Goal: Information Seeking & Learning: Learn about a topic

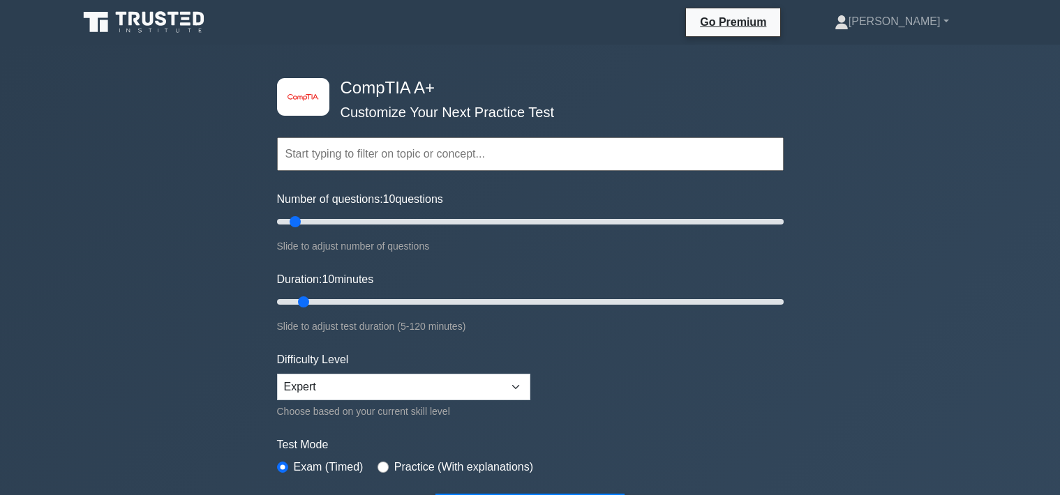
scroll to position [3536, 0]
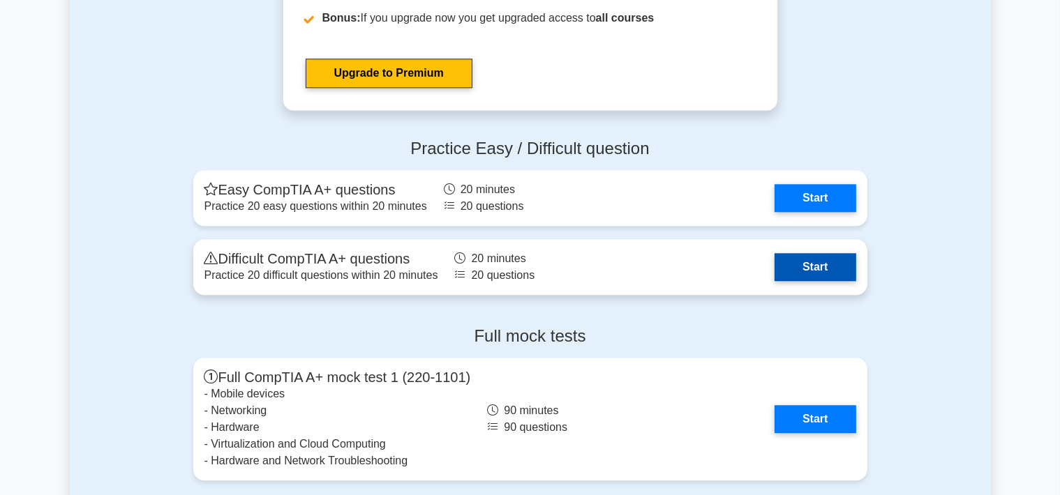
click at [793, 253] on link "Start" at bounding box center [815, 267] width 81 height 28
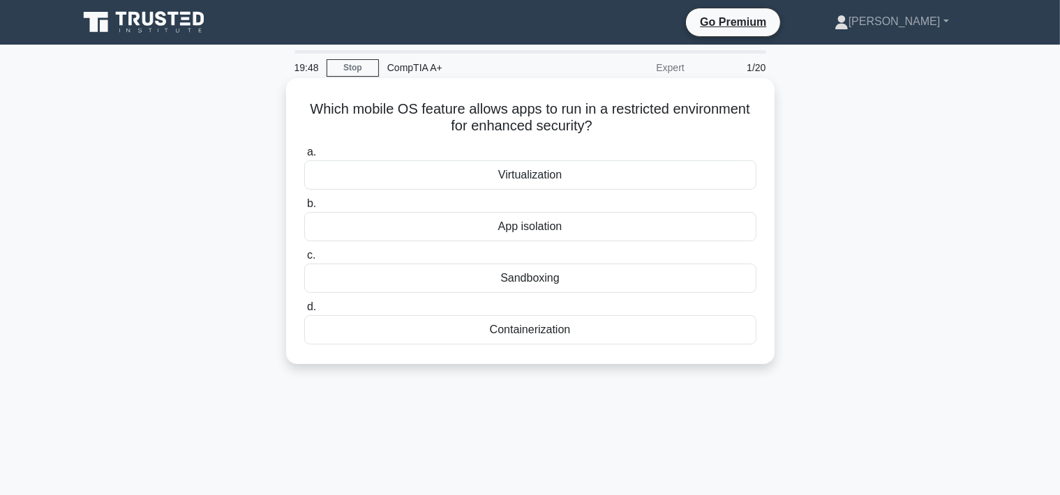
click at [549, 230] on div "App isolation" at bounding box center [530, 226] width 452 height 29
click at [304, 209] on input "b. App isolation" at bounding box center [304, 204] width 0 height 9
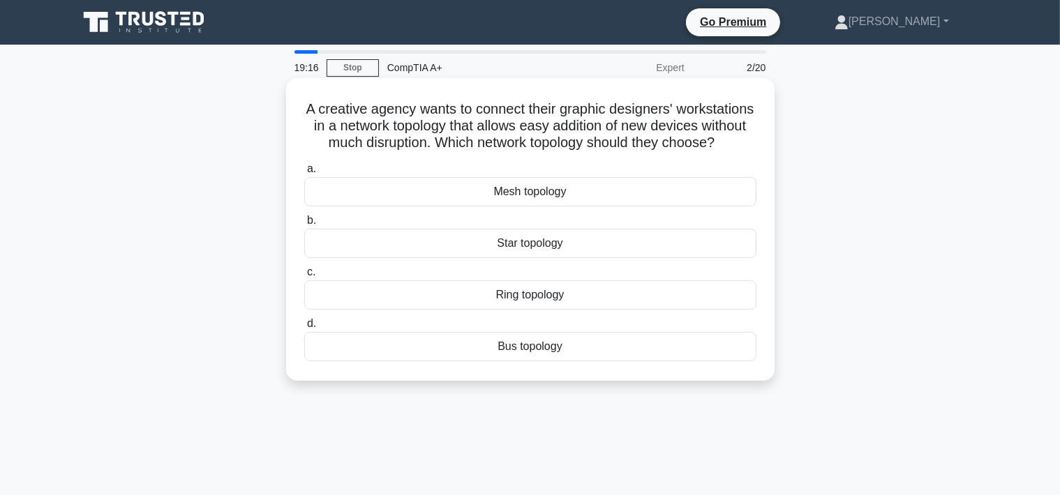
click at [551, 192] on div "Mesh topology" at bounding box center [530, 191] width 452 height 29
click at [304, 174] on input "a. Mesh topology" at bounding box center [304, 169] width 0 height 9
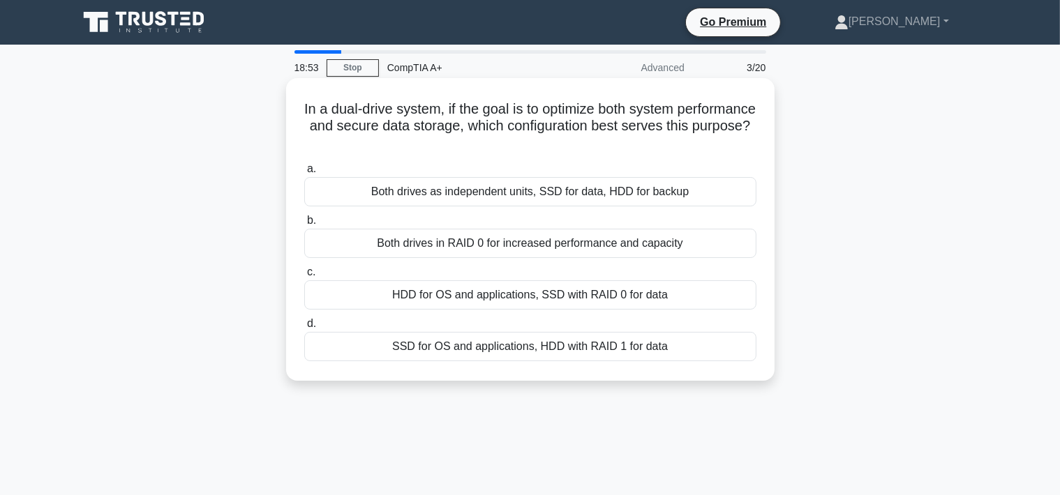
click at [479, 356] on div "SSD for OS and applications, HDD with RAID 1 for data" at bounding box center [530, 346] width 452 height 29
click at [304, 329] on input "d. SSD for OS and applications, HDD with RAID 1 for data" at bounding box center [304, 324] width 0 height 9
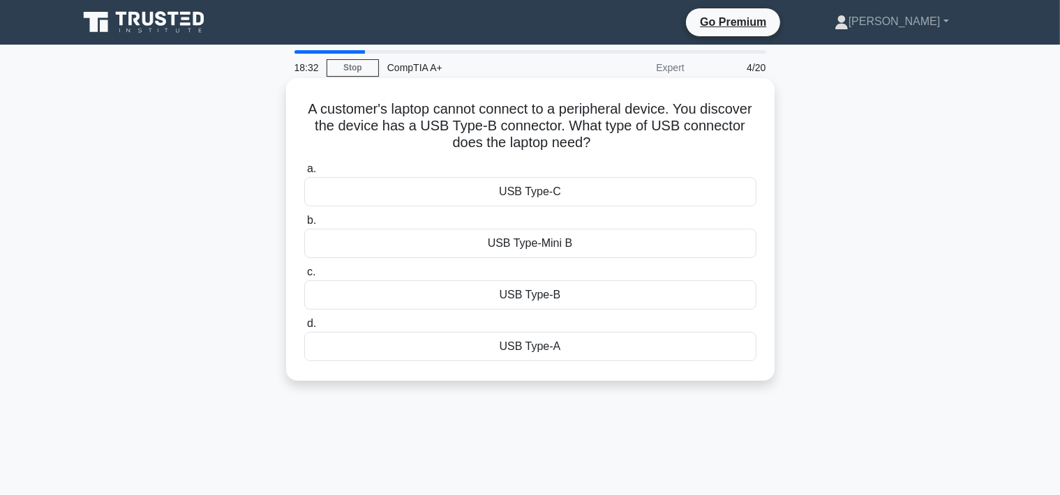
click at [574, 294] on div "USB Type-B" at bounding box center [530, 295] width 452 height 29
click at [304, 277] on input "c. USB Type-B" at bounding box center [304, 272] width 0 height 9
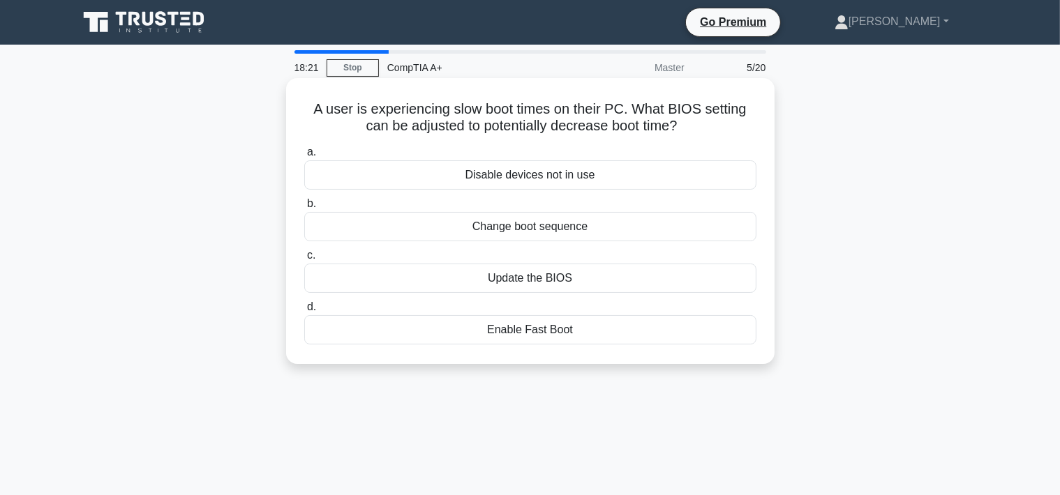
click at [525, 334] on div "Enable Fast Boot" at bounding box center [530, 329] width 452 height 29
click at [304, 312] on input "d. Enable Fast Boot" at bounding box center [304, 307] width 0 height 9
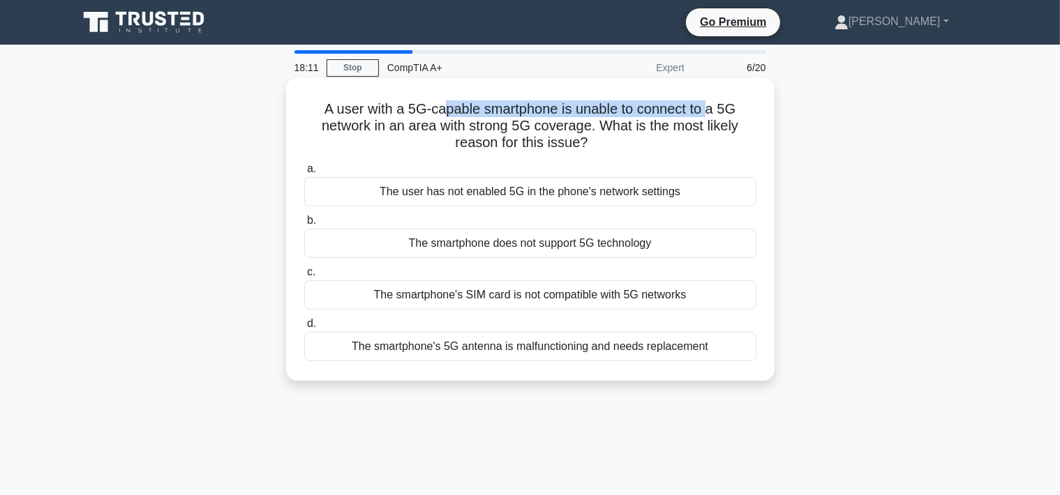
drag, startPoint x: 442, startPoint y: 105, endPoint x: 708, endPoint y: 109, distance: 265.2
click at [708, 109] on h5 "A user with a 5G-capable smartphone is unable to connect to a 5G network in an …" at bounding box center [530, 126] width 455 height 52
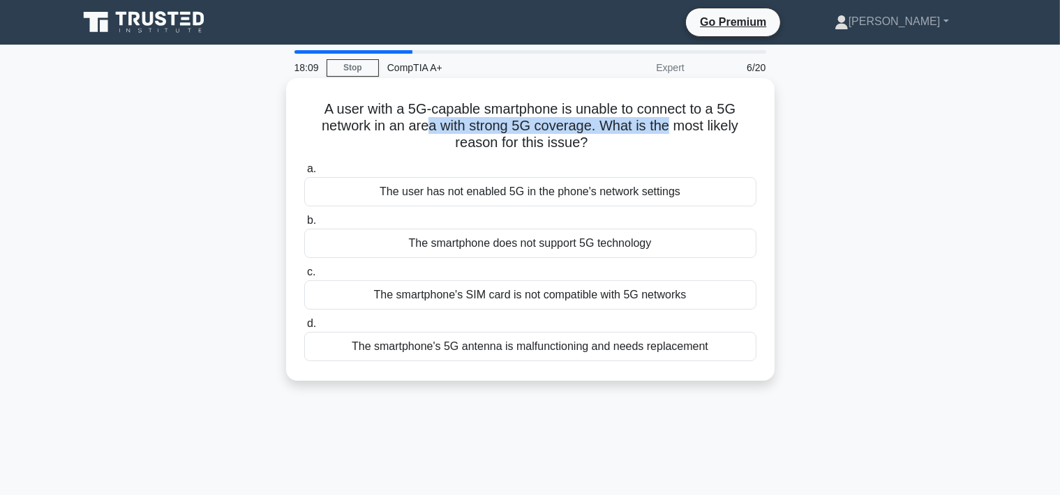
drag, startPoint x: 429, startPoint y: 124, endPoint x: 669, endPoint y: 120, distance: 240.1
click at [669, 120] on h5 "A user with a 5G-capable smartphone is unable to connect to a 5G network in an …" at bounding box center [530, 126] width 455 height 52
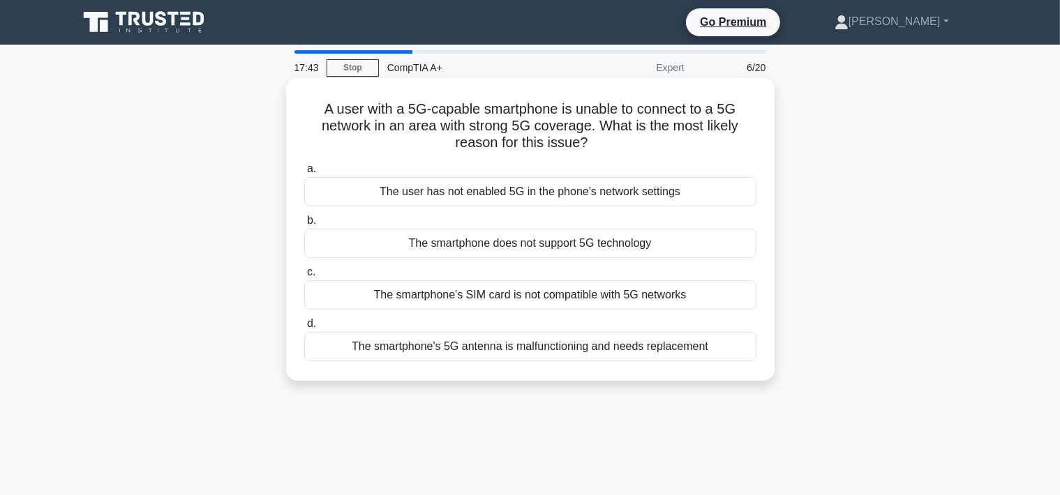
click at [523, 194] on div "The user has not enabled 5G in the phone's network settings" at bounding box center [530, 191] width 452 height 29
click at [304, 174] on input "a. The user has not enabled 5G in the phone's network settings" at bounding box center [304, 169] width 0 height 9
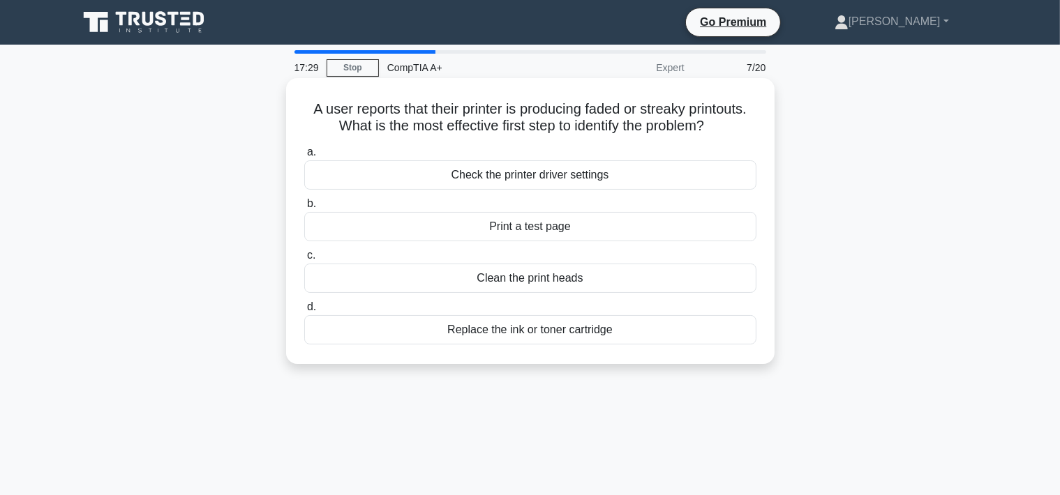
click at [493, 227] on div "Print a test page" at bounding box center [530, 226] width 452 height 29
click at [304, 209] on input "b. Print a test page" at bounding box center [304, 204] width 0 height 9
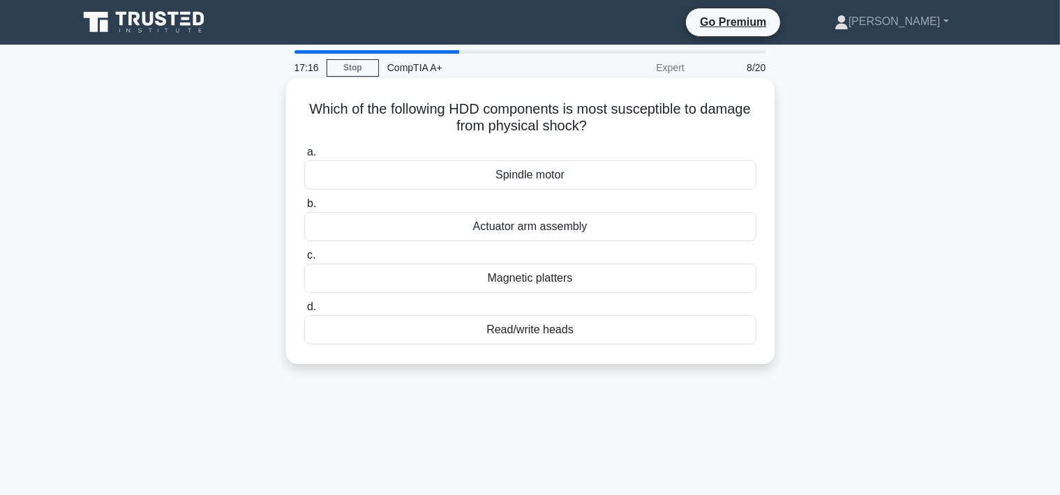
click at [525, 172] on div "Spindle motor" at bounding box center [530, 174] width 452 height 29
click at [304, 157] on input "a. Spindle motor" at bounding box center [304, 152] width 0 height 9
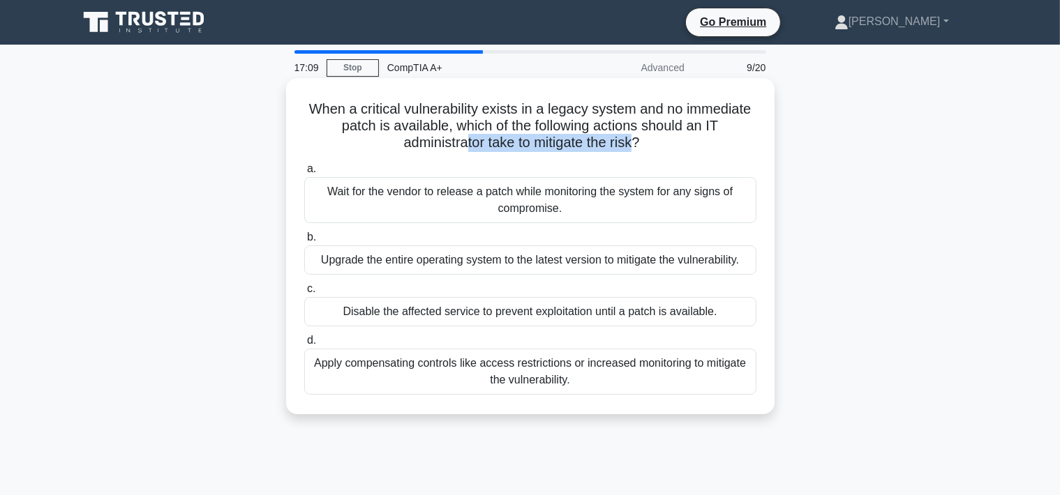
drag, startPoint x: 464, startPoint y: 144, endPoint x: 631, endPoint y: 147, distance: 167.5
click at [631, 147] on h5 "When a critical vulnerability exists in a legacy system and no immediate patch …" at bounding box center [530, 126] width 455 height 52
click at [484, 147] on h5 "When a critical vulnerability exists in a legacy system and no immediate patch …" at bounding box center [530, 126] width 455 height 52
click at [469, 364] on div "Apply compensating controls like access restrictions or increased monitoring to…" at bounding box center [530, 372] width 452 height 46
click at [304, 345] on input "d. Apply compensating controls like access restrictions or increased monitoring…" at bounding box center [304, 340] width 0 height 9
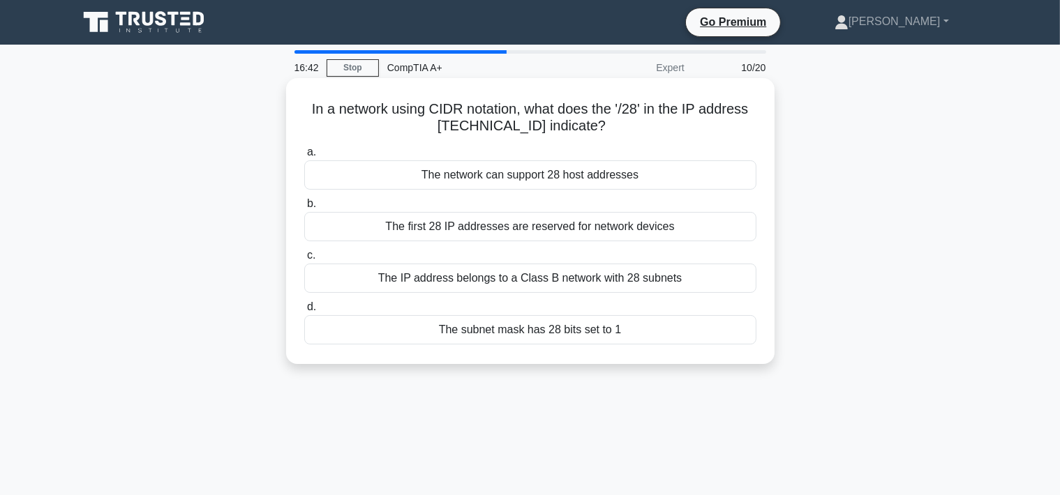
click at [422, 331] on div "The subnet mask has 28 bits set to 1" at bounding box center [530, 329] width 452 height 29
click at [304, 312] on input "d. The subnet mask has 28 bits set to 1" at bounding box center [304, 307] width 0 height 9
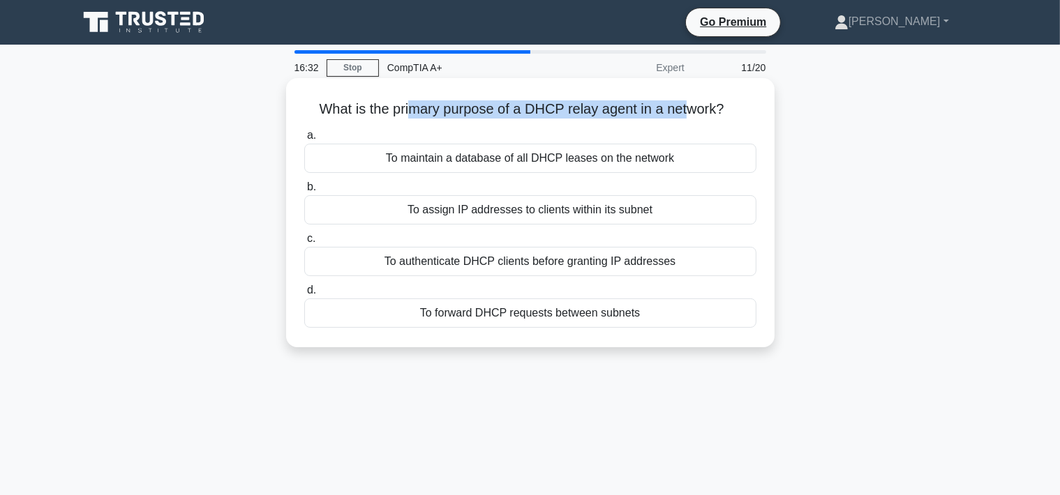
drag, startPoint x: 414, startPoint y: 116, endPoint x: 683, endPoint y: 106, distance: 268.8
click at [683, 106] on h5 "What is the primary purpose of a DHCP relay agent in a network? .spinner_0XTQ{t…" at bounding box center [530, 109] width 455 height 18
click at [574, 110] on h5 "What is the primary purpose of a DHCP relay agent in a network? .spinner_0XTQ{t…" at bounding box center [530, 109] width 455 height 18
click at [470, 318] on div "To forward DHCP requests between subnets" at bounding box center [530, 313] width 452 height 29
click at [304, 295] on input "d. To forward DHCP requests between subnets" at bounding box center [304, 290] width 0 height 9
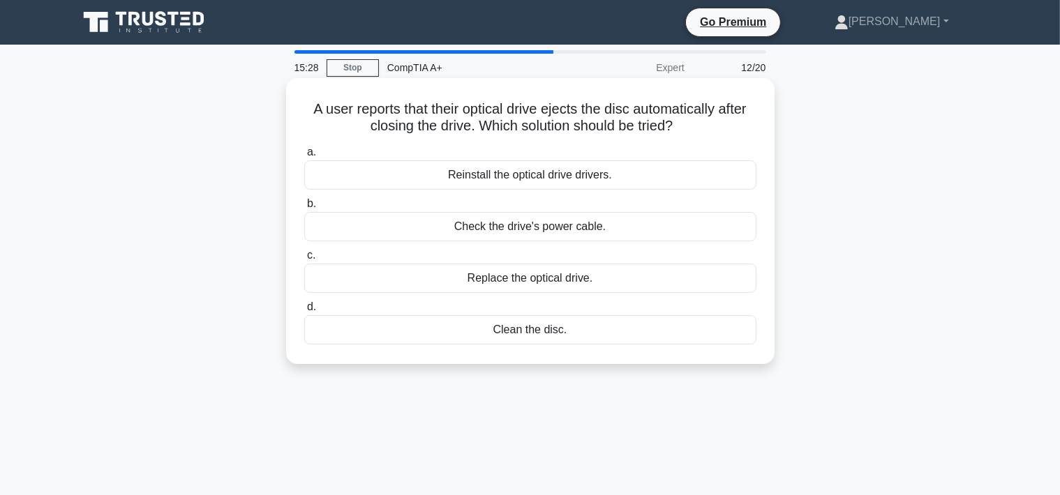
click at [473, 329] on div "Clean the disc." at bounding box center [530, 329] width 452 height 29
click at [304, 312] on input "d. Clean the disc." at bounding box center [304, 307] width 0 height 9
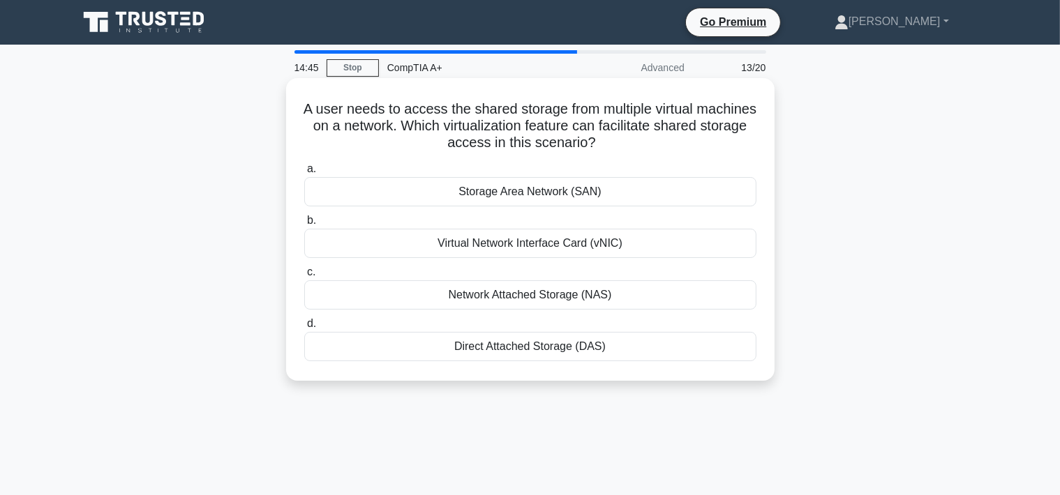
click at [426, 297] on div "Network Attached Storage (NAS)" at bounding box center [530, 295] width 452 height 29
click at [304, 277] on input "c. Network Attached Storage (NAS)" at bounding box center [304, 272] width 0 height 9
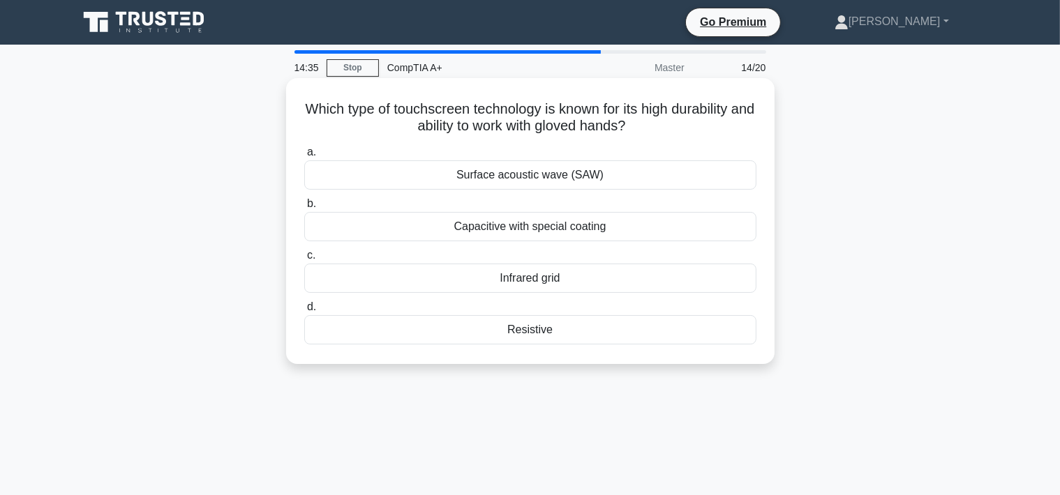
click at [567, 234] on div "Capacitive with special coating" at bounding box center [530, 226] width 452 height 29
click at [304, 209] on input "b. Capacitive with special coating" at bounding box center [304, 204] width 0 height 9
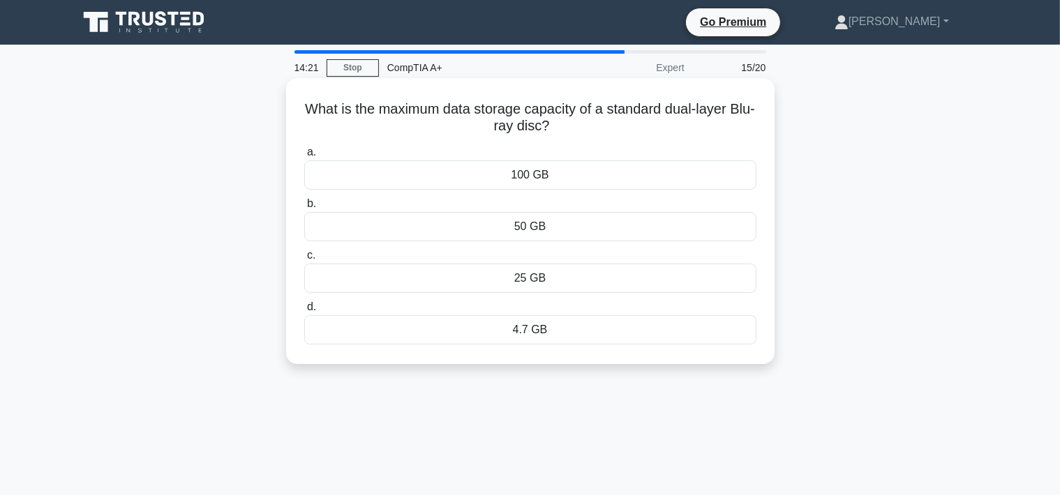
click at [538, 284] on div "25 GB" at bounding box center [530, 278] width 452 height 29
click at [304, 260] on input "c. 25 GB" at bounding box center [304, 255] width 0 height 9
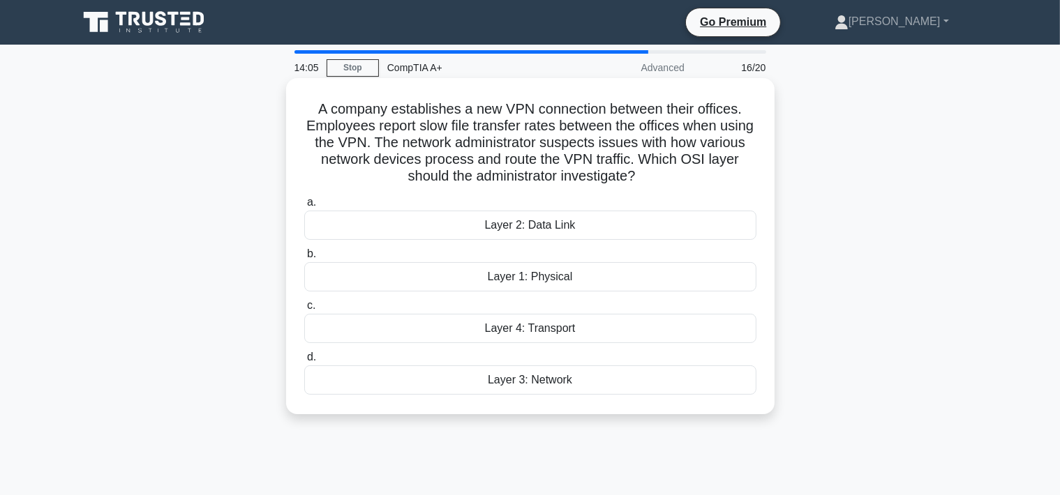
click at [544, 327] on div "Layer 4: Transport" at bounding box center [530, 328] width 452 height 29
click at [304, 311] on input "c. Layer 4: Transport" at bounding box center [304, 305] width 0 height 9
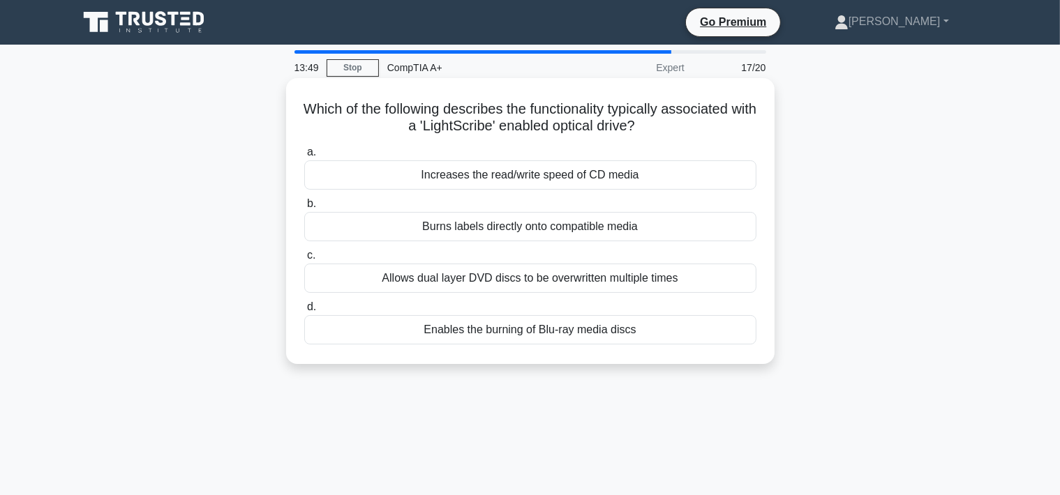
click at [469, 222] on div "Burns labels directly onto compatible media" at bounding box center [530, 226] width 452 height 29
click at [304, 209] on input "b. Burns labels directly onto compatible media" at bounding box center [304, 204] width 0 height 9
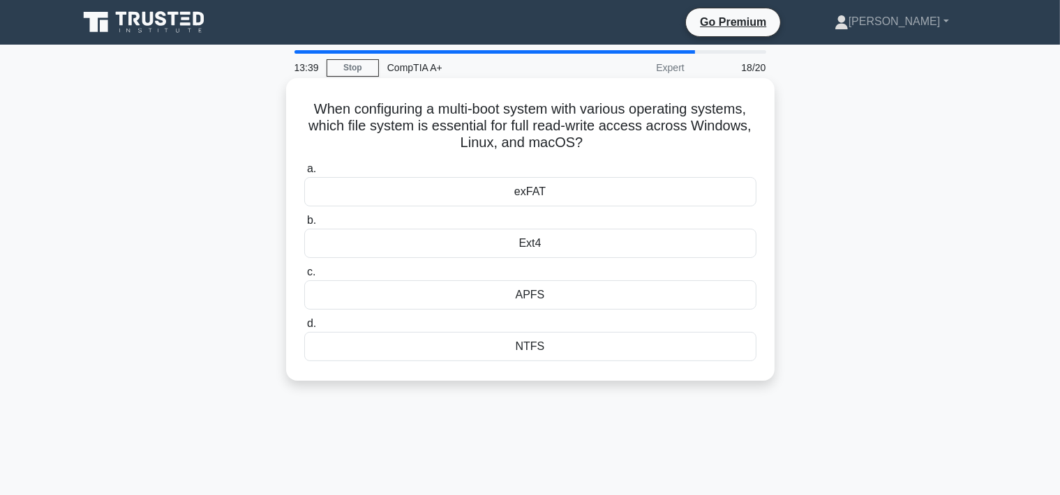
click at [529, 357] on div "NTFS" at bounding box center [530, 346] width 452 height 29
click at [304, 329] on input "d. NTFS" at bounding box center [304, 324] width 0 height 9
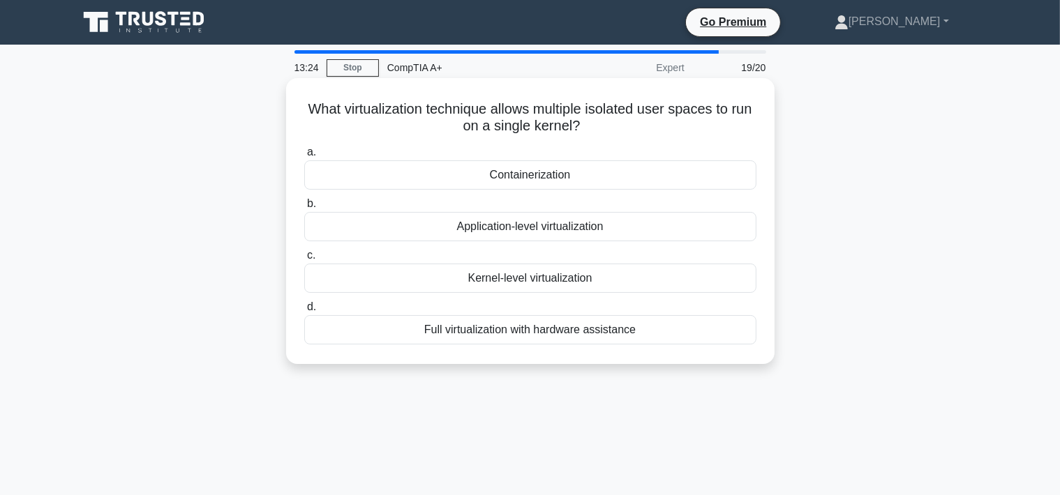
click at [528, 278] on div "Kernel-level virtualization" at bounding box center [530, 278] width 452 height 29
click at [304, 260] on input "c. Kernel-level virtualization" at bounding box center [304, 255] width 0 height 9
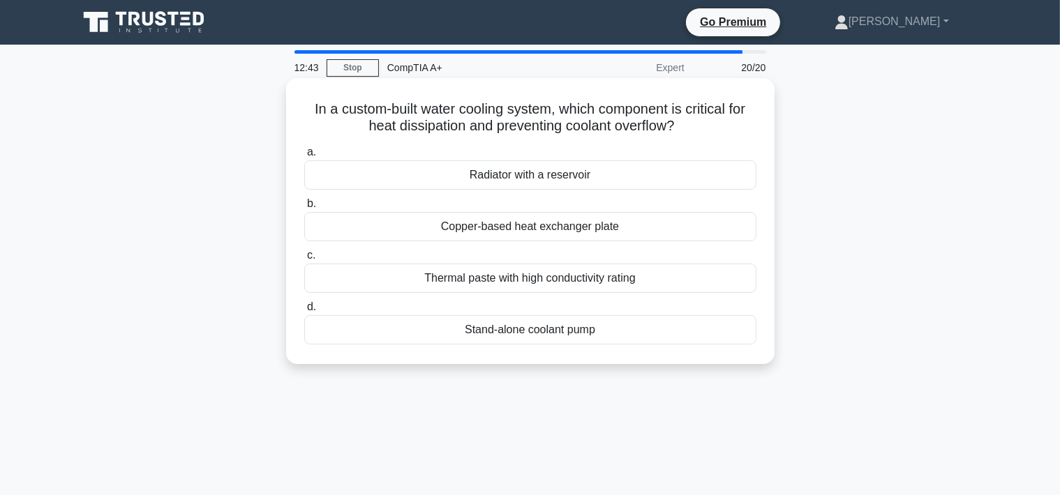
click at [523, 326] on div "Stand-alone coolant pump" at bounding box center [530, 329] width 452 height 29
click at [304, 312] on input "d. Stand-alone coolant pump" at bounding box center [304, 307] width 0 height 9
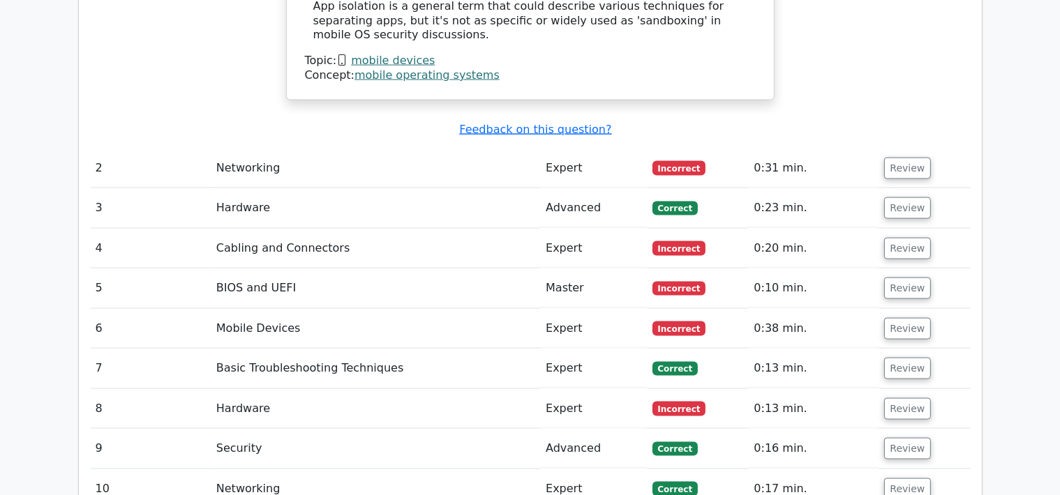
scroll to position [1881, 0]
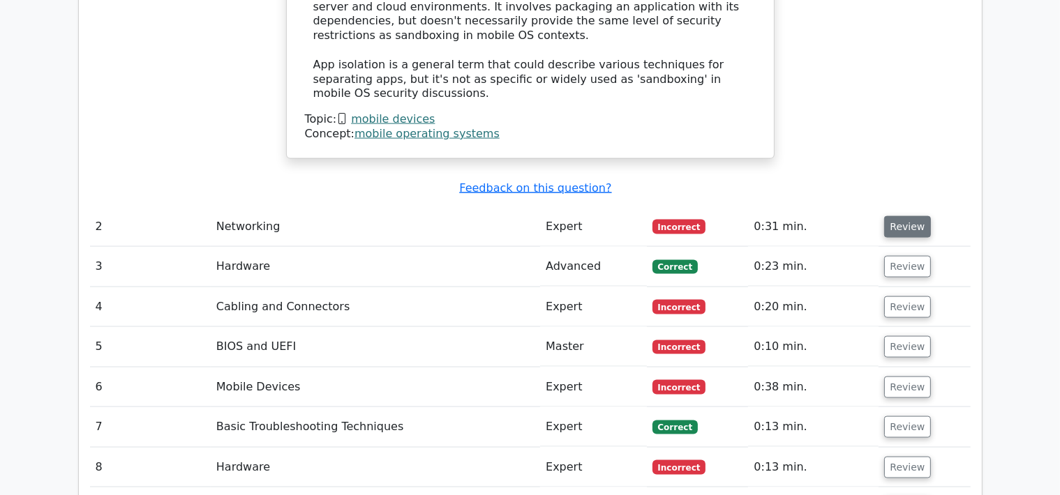
click at [898, 216] on button "Review" at bounding box center [907, 227] width 47 height 22
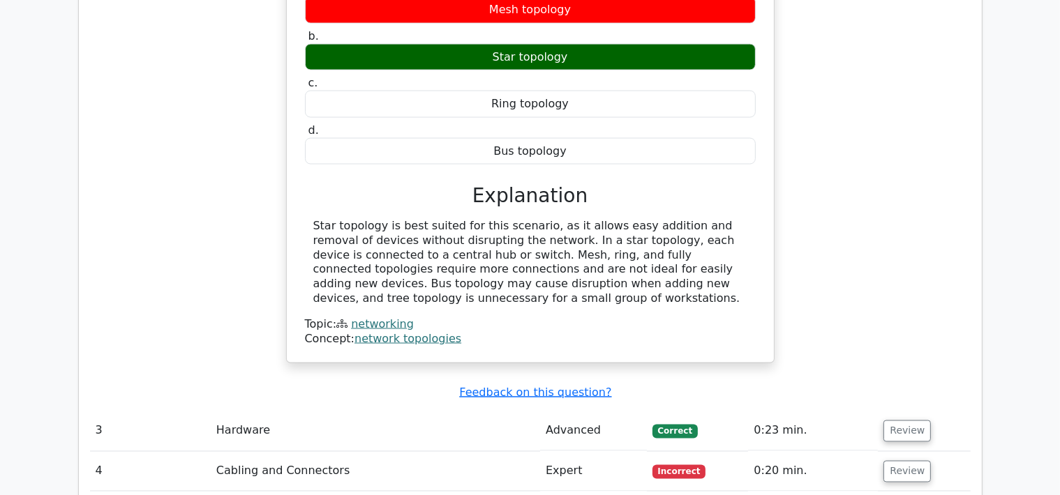
scroll to position [2275, 0]
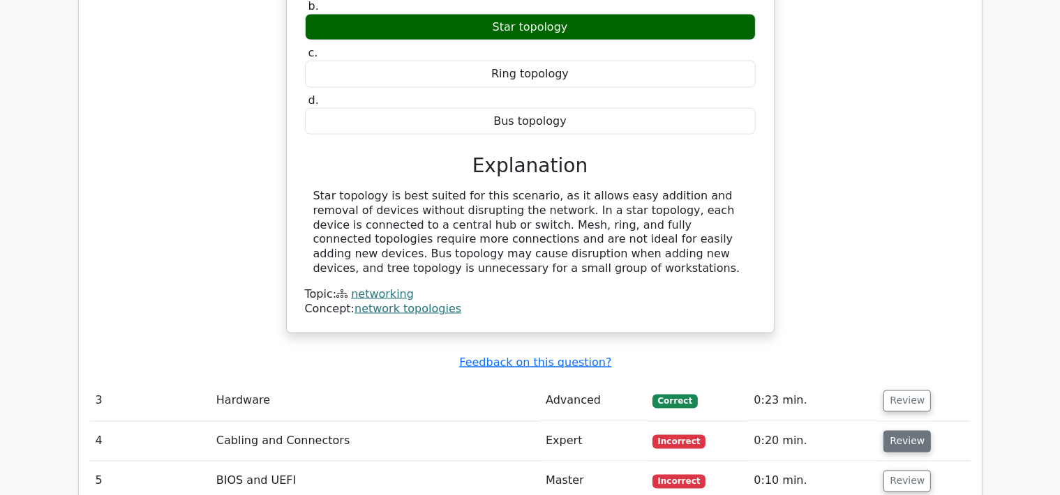
click at [898, 431] on button "Review" at bounding box center [906, 442] width 47 height 22
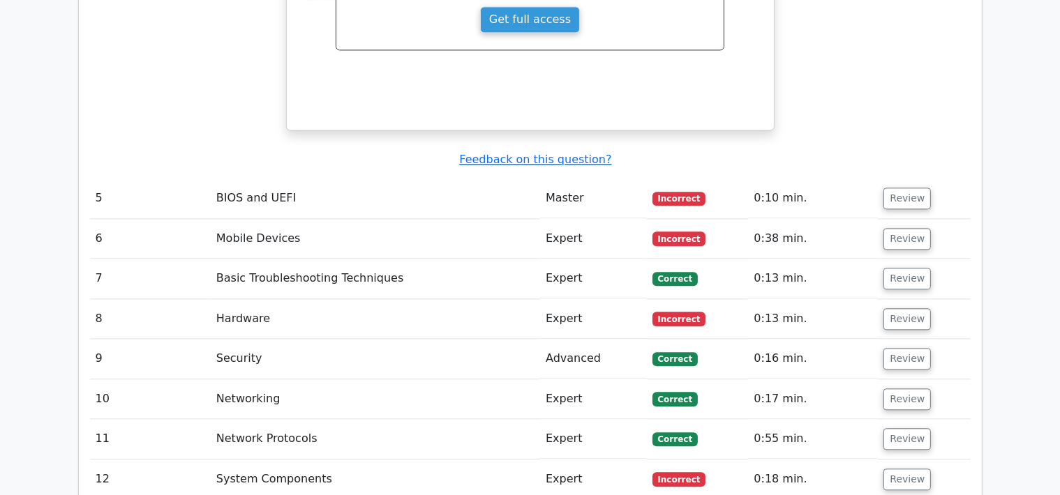
scroll to position [3060, 0]
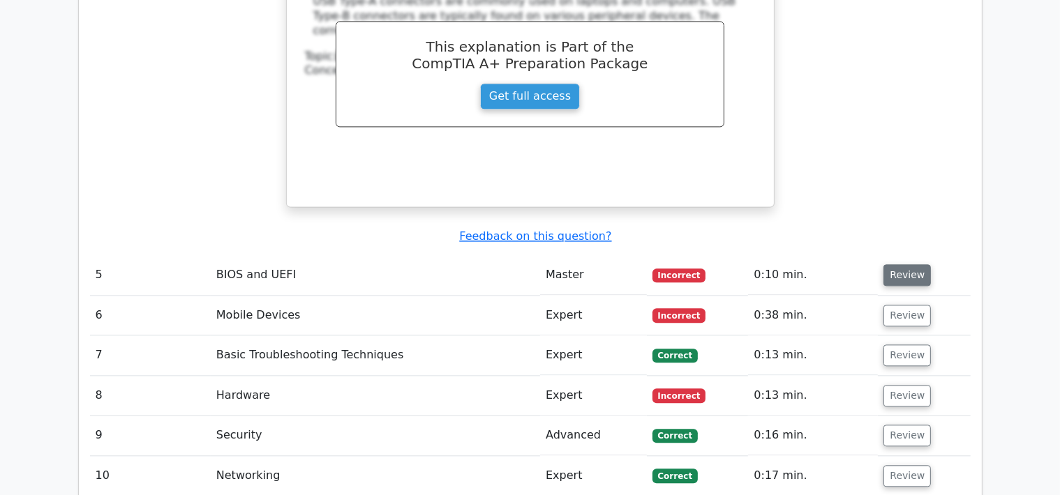
click at [904, 264] on button "Review" at bounding box center [906, 275] width 47 height 22
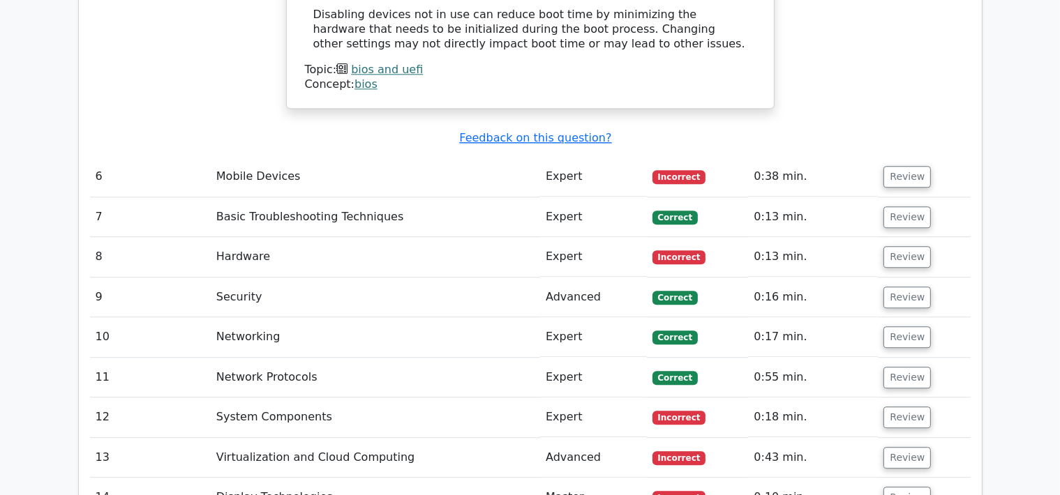
scroll to position [3453, 0]
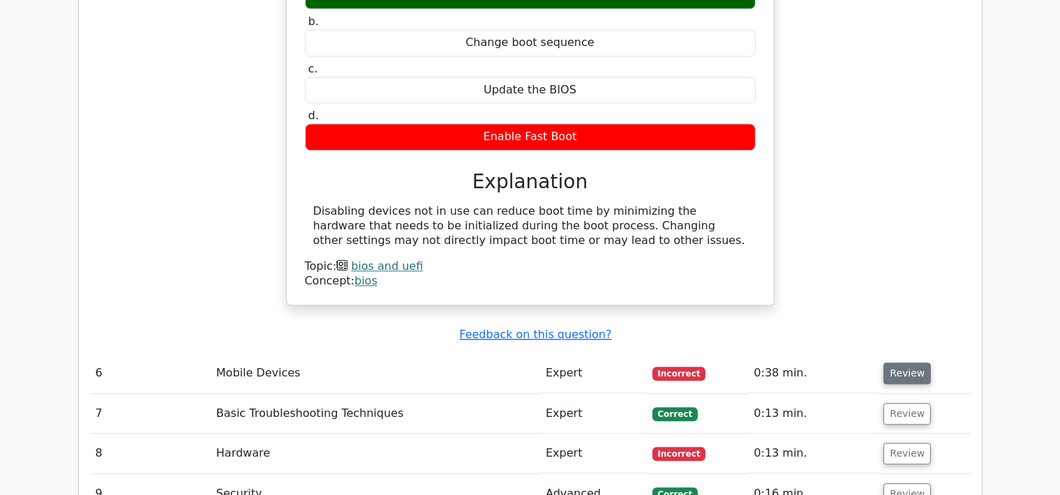
click at [899, 363] on button "Review" at bounding box center [906, 374] width 47 height 22
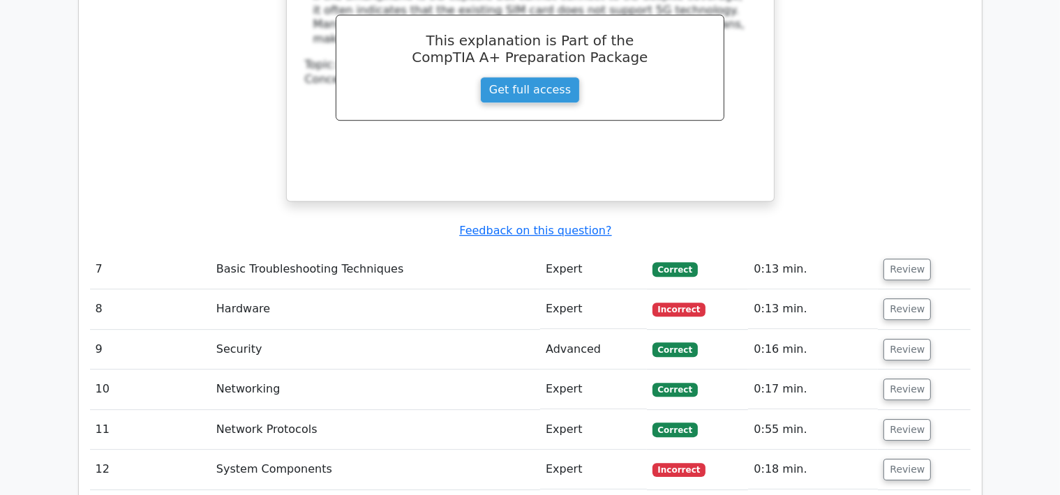
scroll to position [4240, 0]
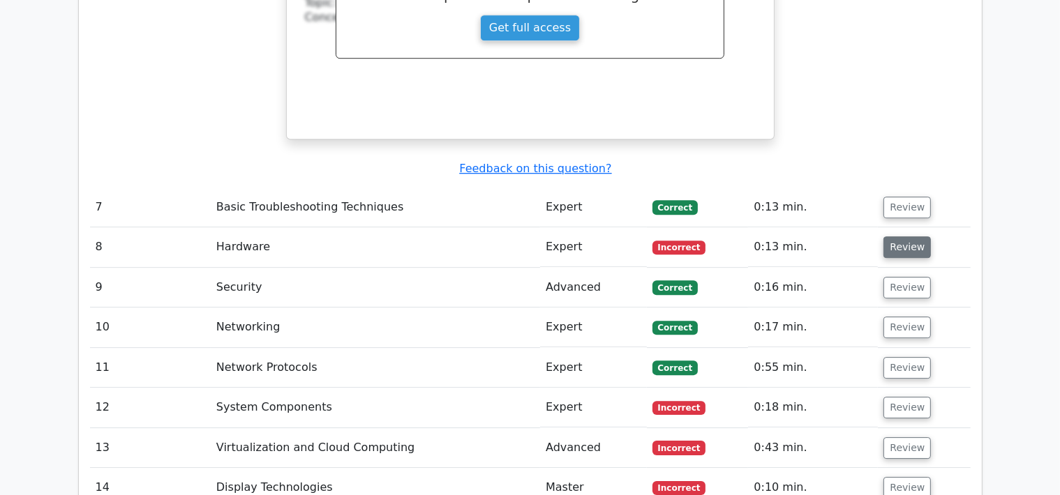
click at [892, 237] on button "Review" at bounding box center [906, 248] width 47 height 22
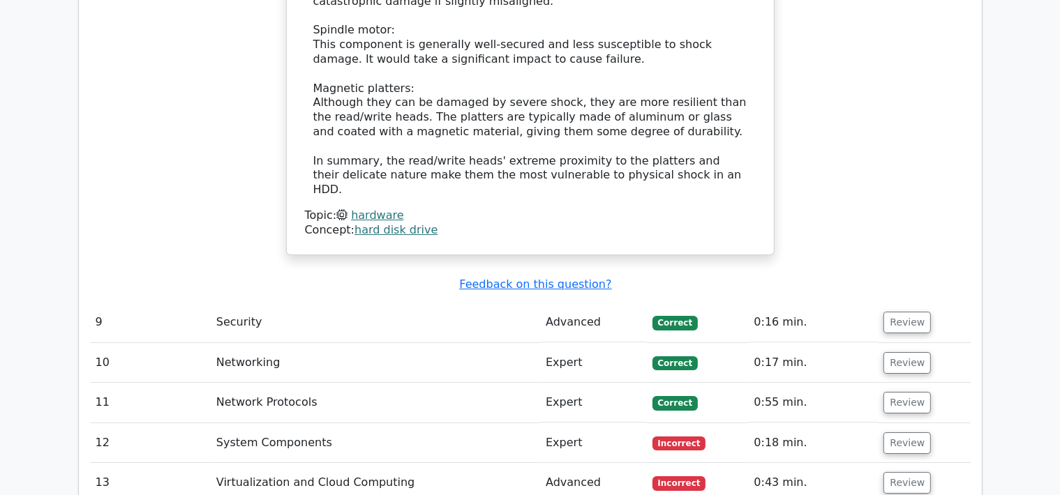
scroll to position [5025, 0]
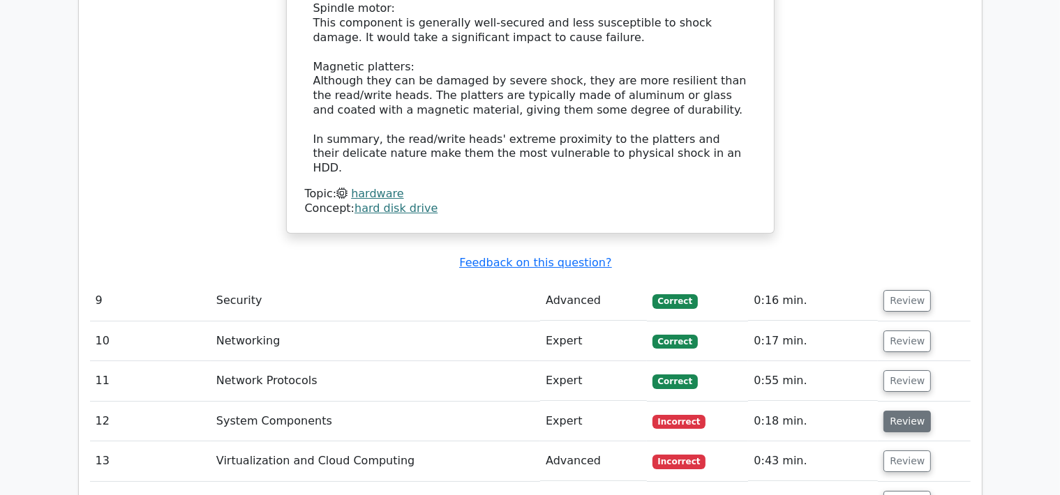
click at [896, 411] on button "Review" at bounding box center [906, 422] width 47 height 22
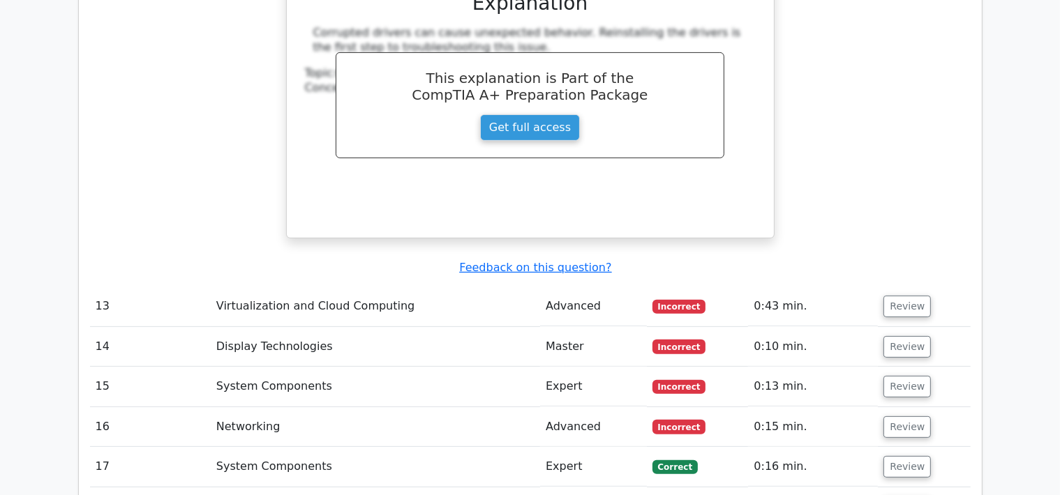
scroll to position [5811, 0]
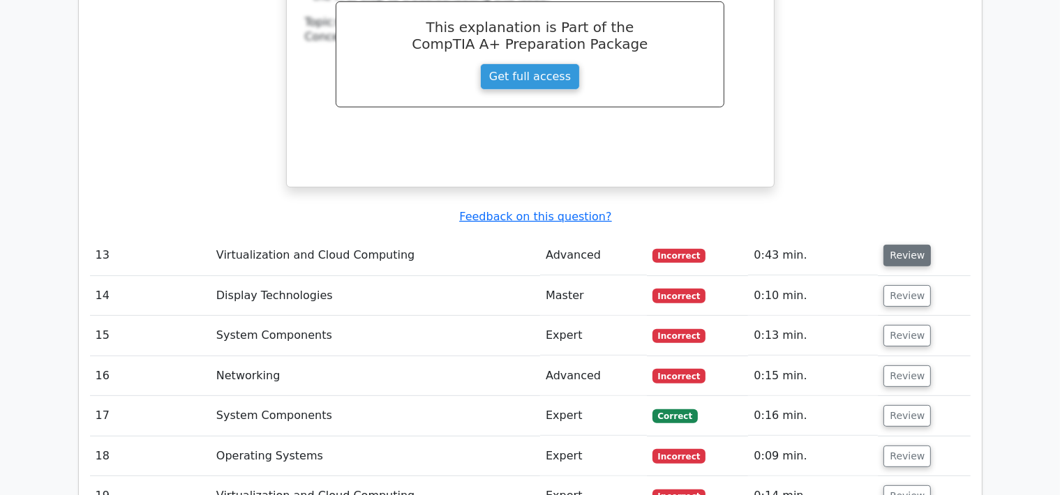
click at [912, 245] on button "Review" at bounding box center [906, 256] width 47 height 22
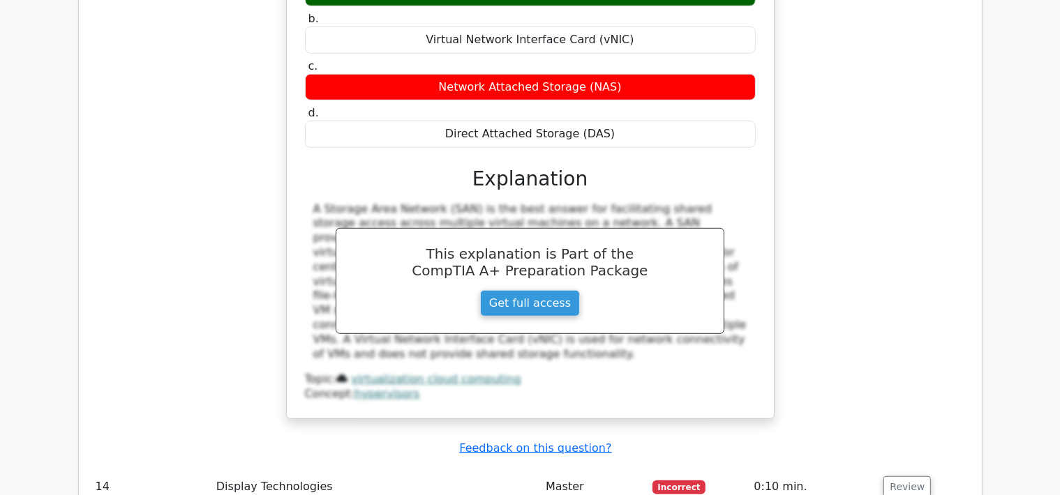
scroll to position [6205, 0]
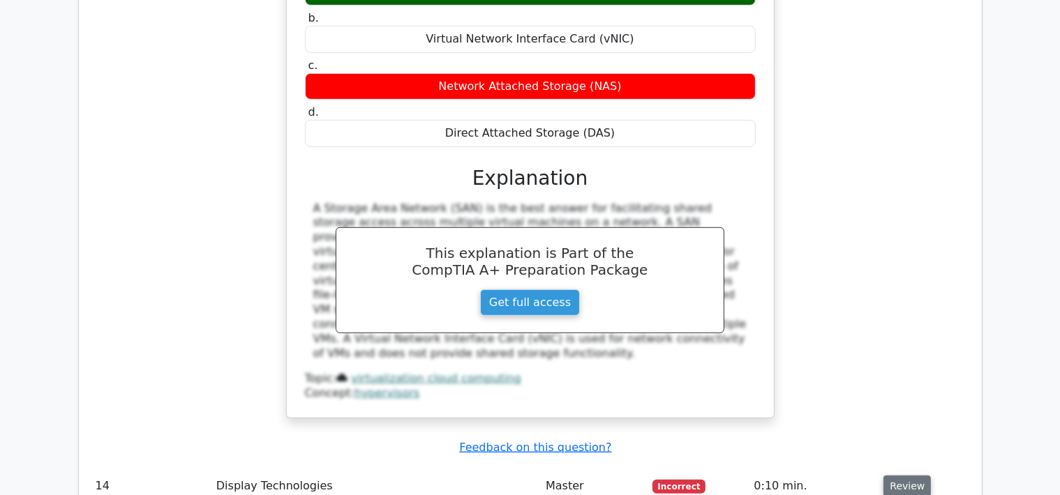
click at [902, 476] on button "Review" at bounding box center [906, 487] width 47 height 22
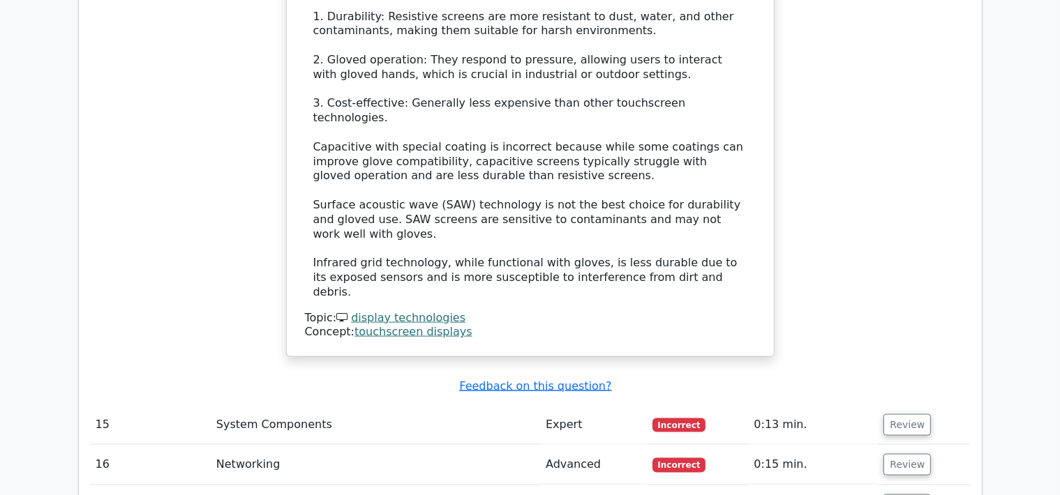
scroll to position [7187, 0]
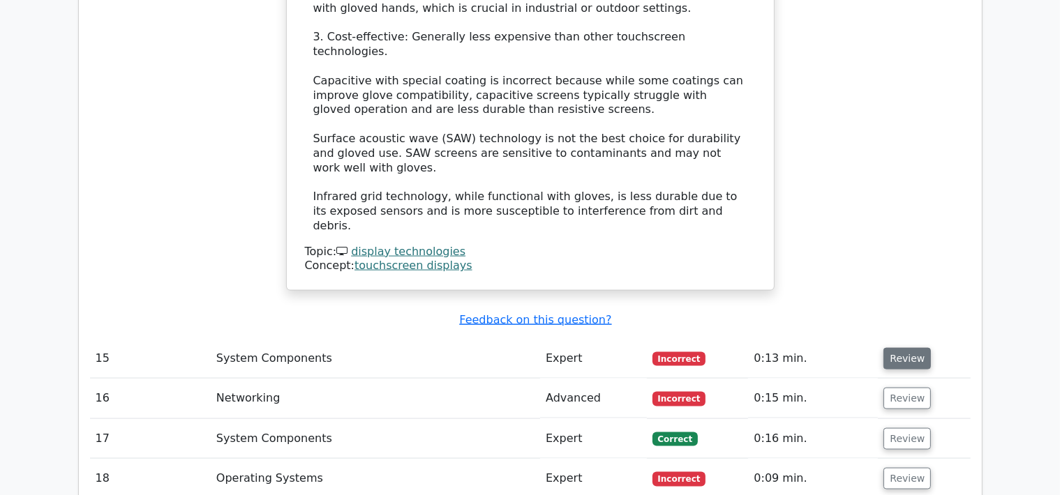
click at [888, 347] on button "Review" at bounding box center [906, 358] width 47 height 22
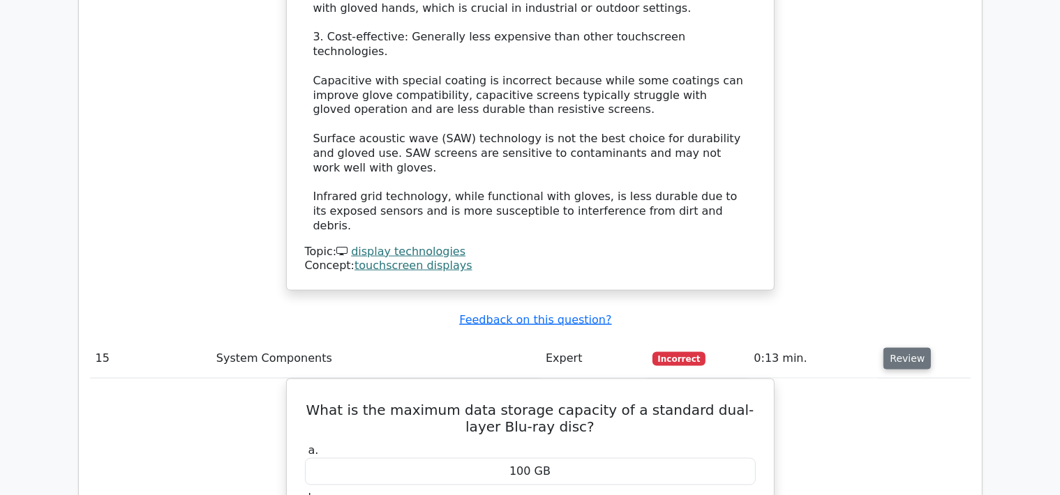
click at [888, 347] on button "Review" at bounding box center [906, 358] width 47 height 22
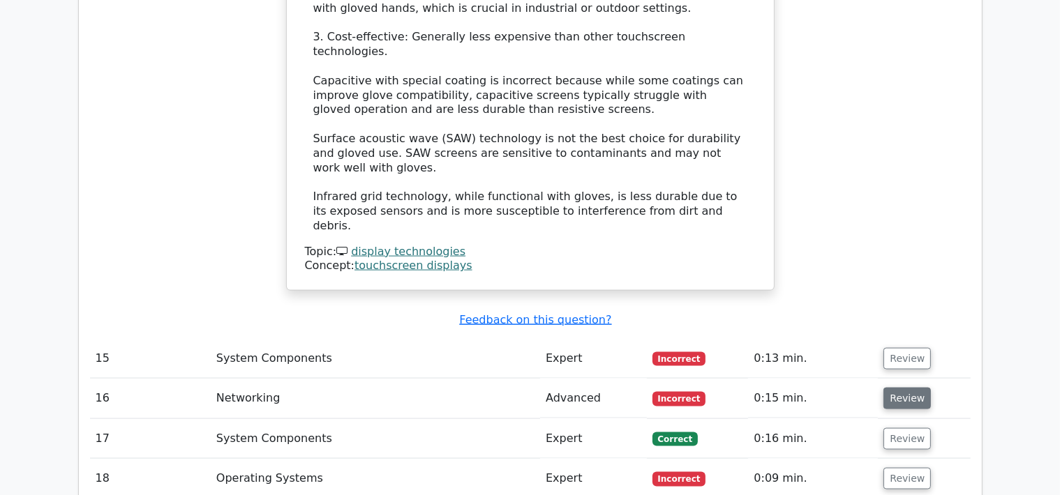
click at [892, 387] on button "Review" at bounding box center [906, 398] width 47 height 22
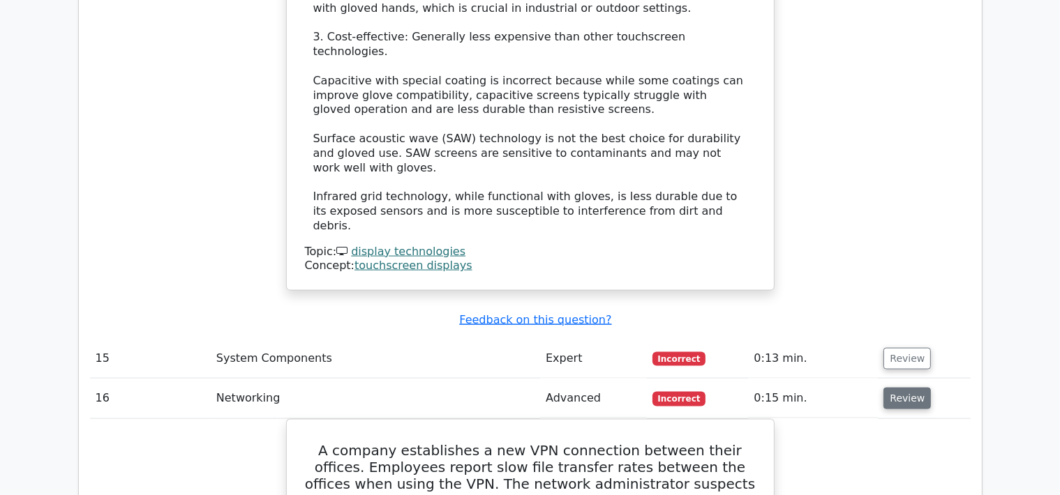
click at [892, 387] on button "Review" at bounding box center [906, 398] width 47 height 22
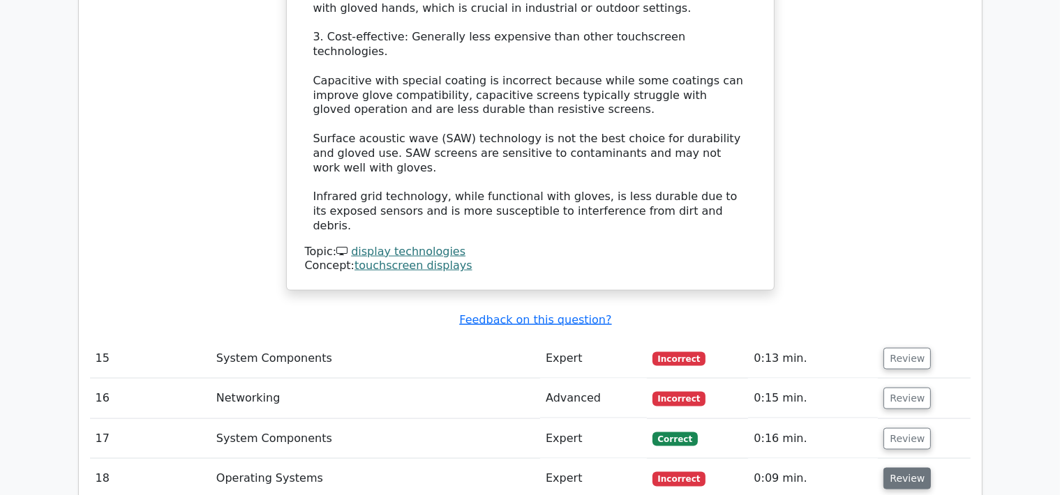
click at [899, 468] on button "Review" at bounding box center [906, 479] width 47 height 22
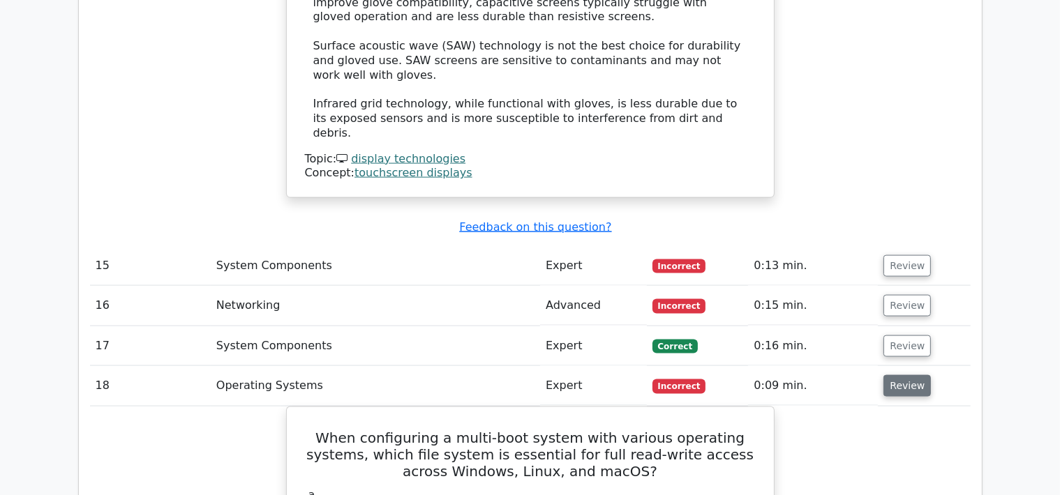
scroll to position [7383, 0]
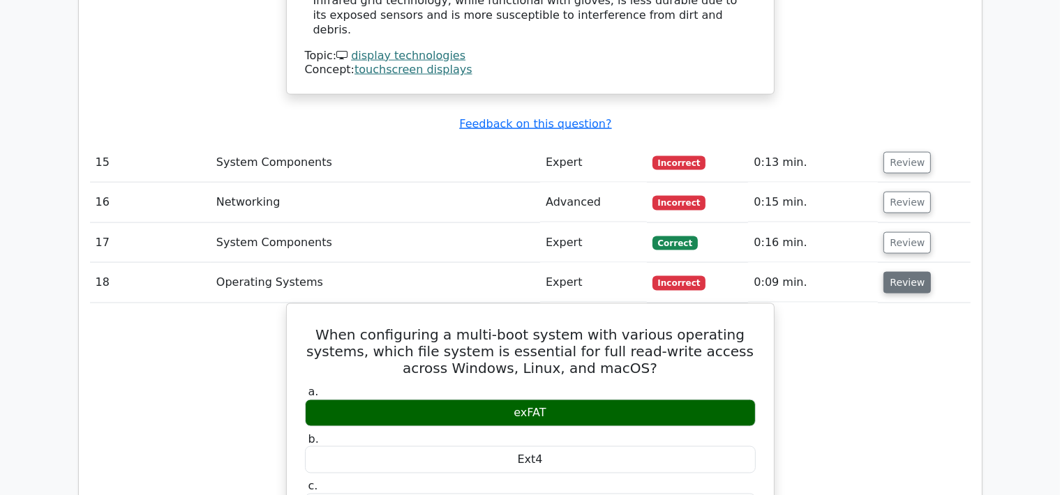
click at [902, 271] on button "Review" at bounding box center [906, 282] width 47 height 22
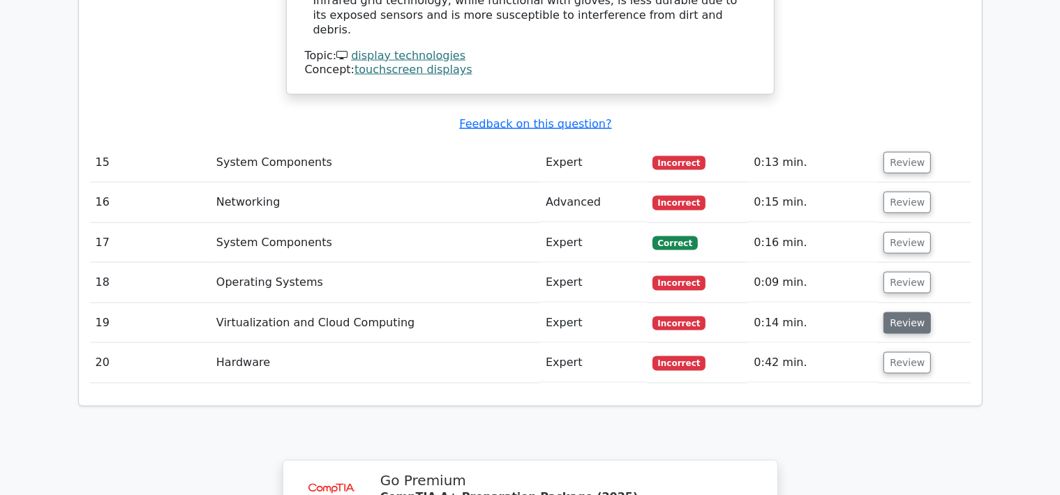
click at [901, 312] on button "Review" at bounding box center [906, 323] width 47 height 22
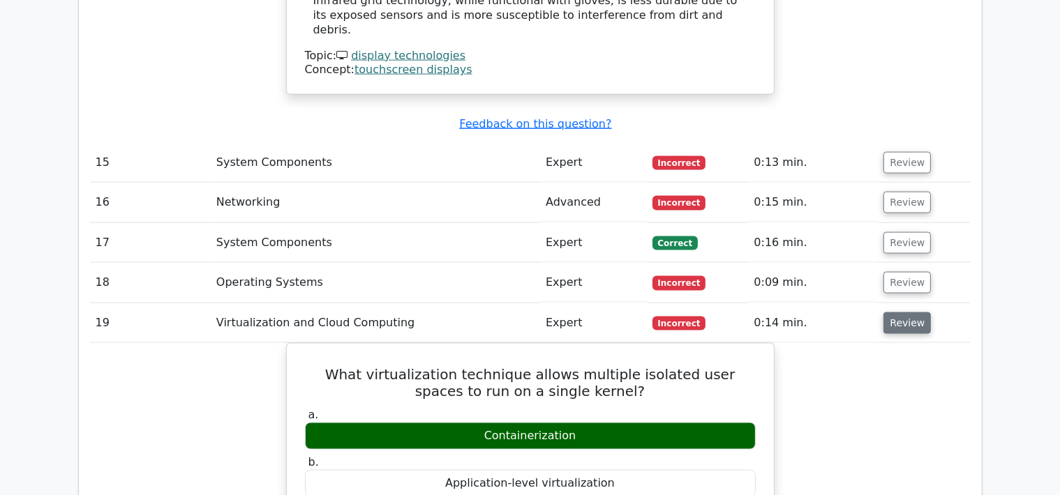
click at [901, 312] on button "Review" at bounding box center [906, 323] width 47 height 22
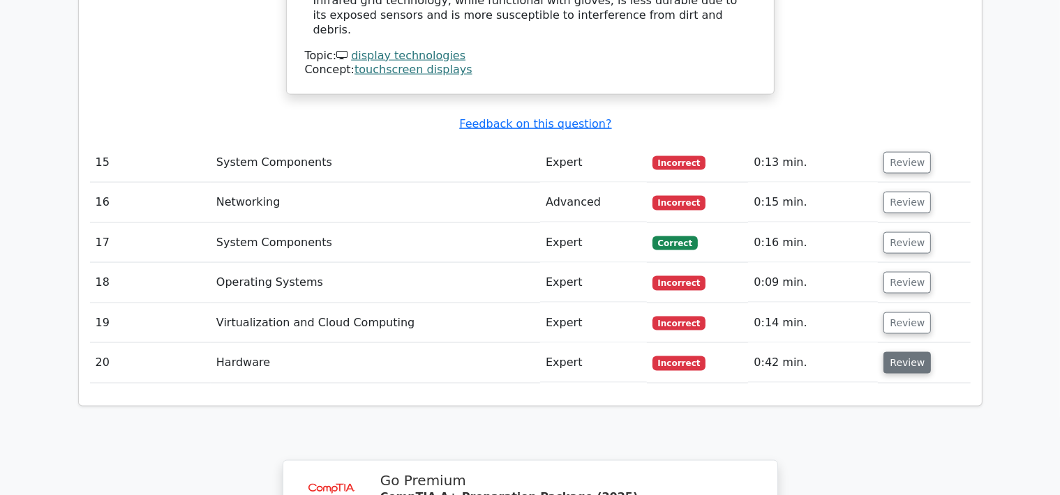
click at [897, 352] on button "Review" at bounding box center [906, 363] width 47 height 22
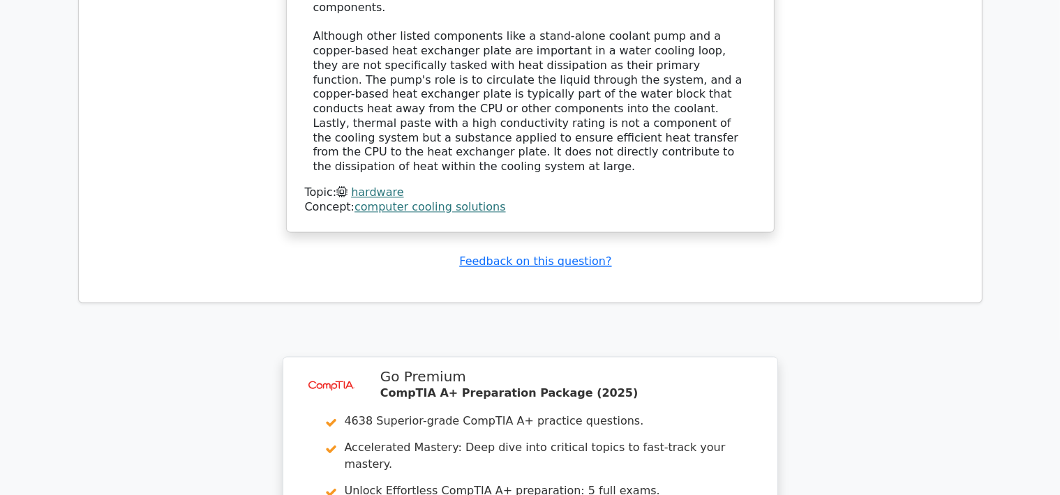
scroll to position [8336, 0]
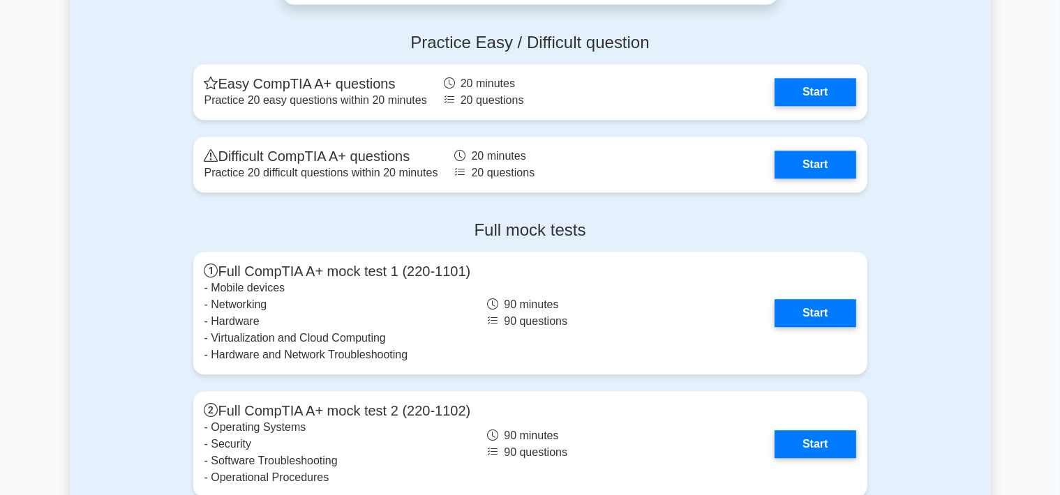
scroll to position [3733, 0]
